Goal: Transaction & Acquisition: Purchase product/service

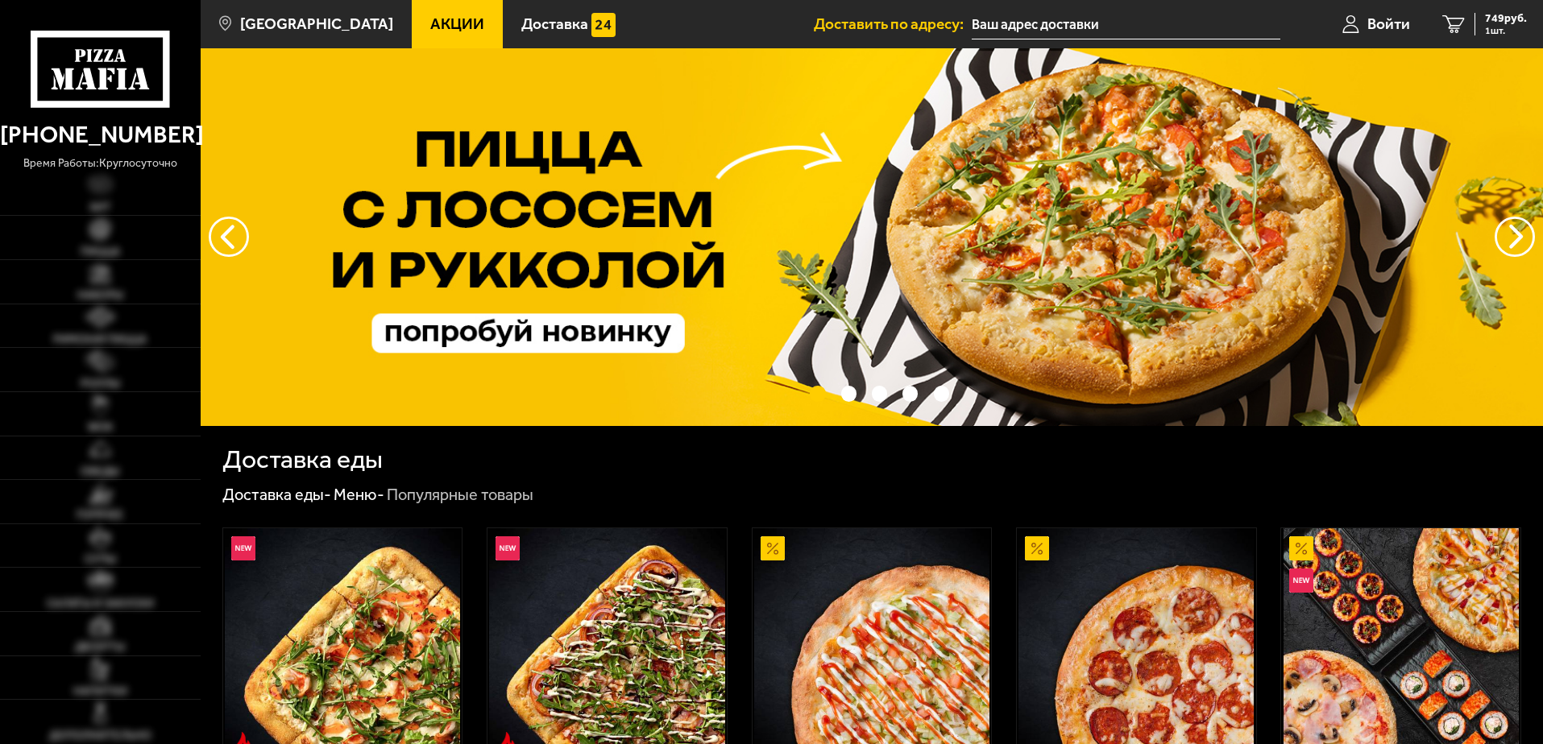
type input "[STREET_ADDRESS][PERSON_NAME]"
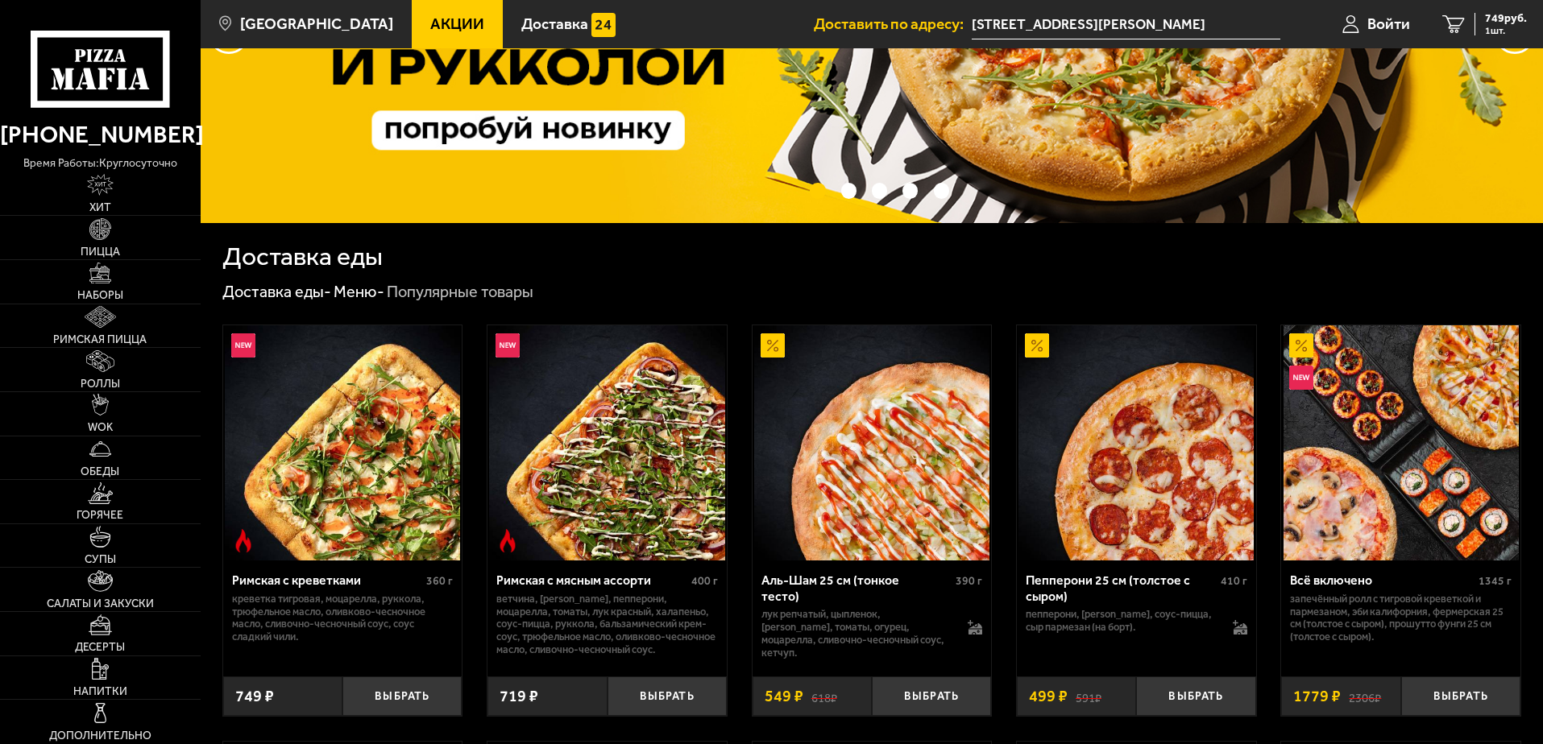
scroll to position [242, 0]
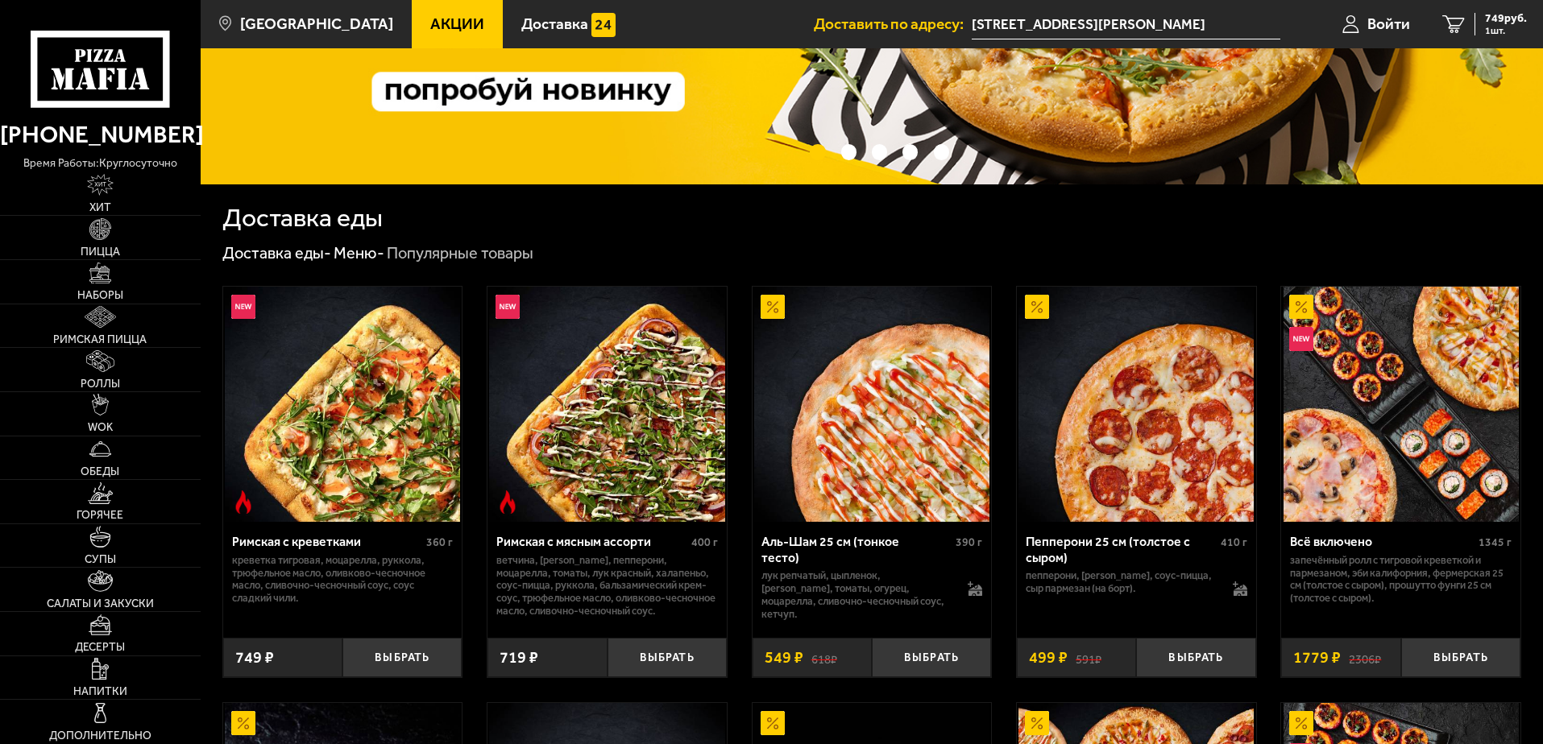
click at [430, 18] on span "Акции" at bounding box center [457, 23] width 54 height 15
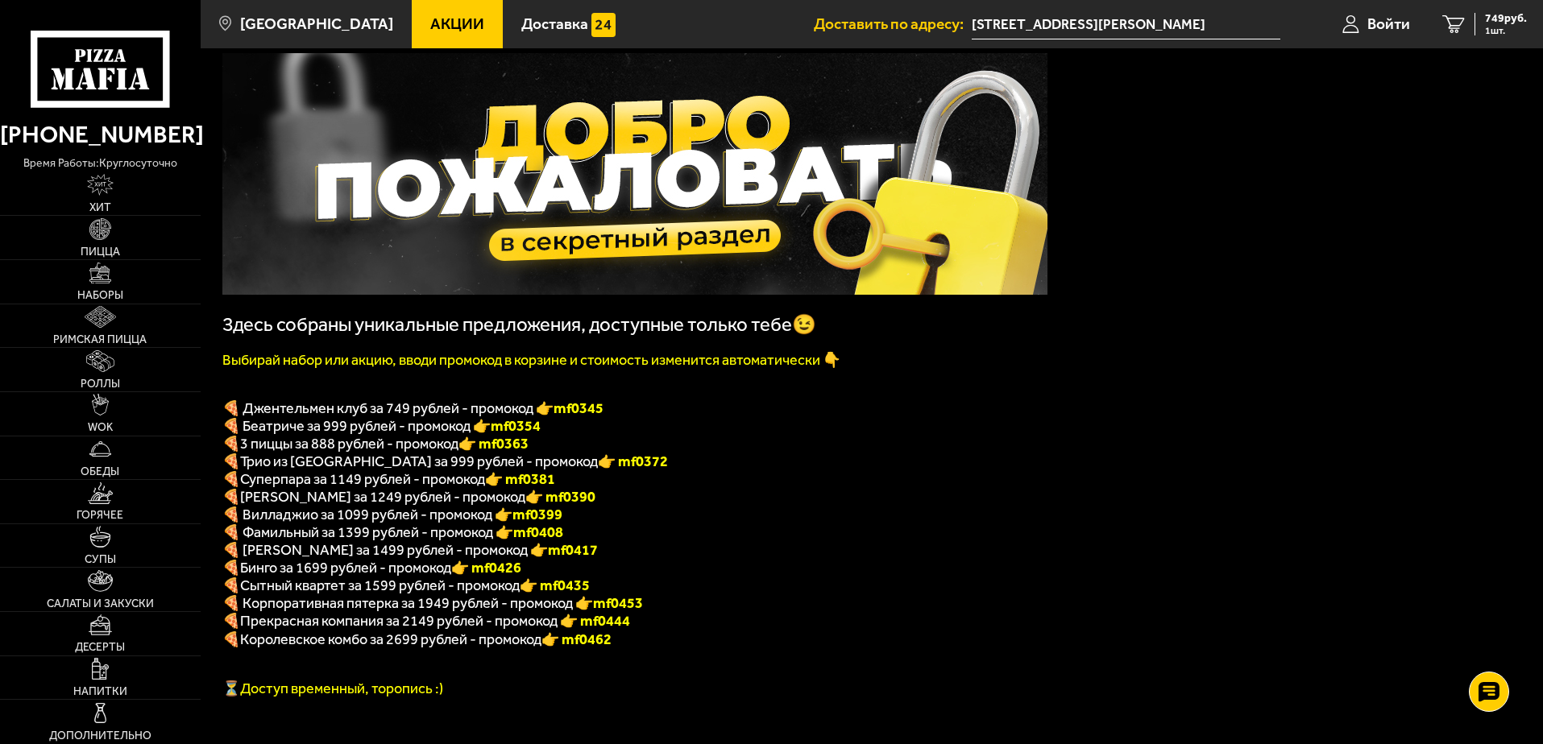
scroll to position [81, 0]
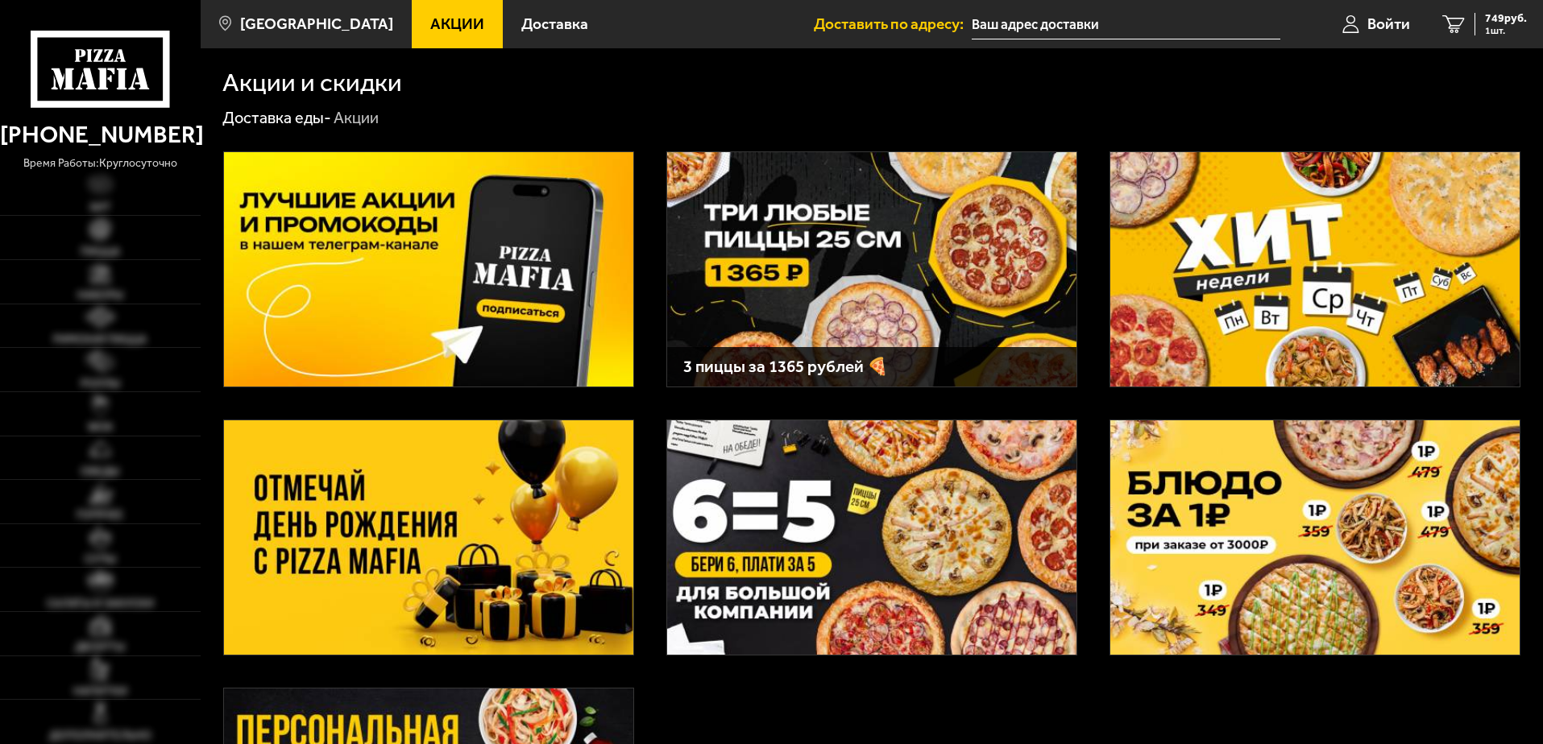
type input "[STREET_ADDRESS][PERSON_NAME]"
